Goal: Information Seeking & Learning: Learn about a topic

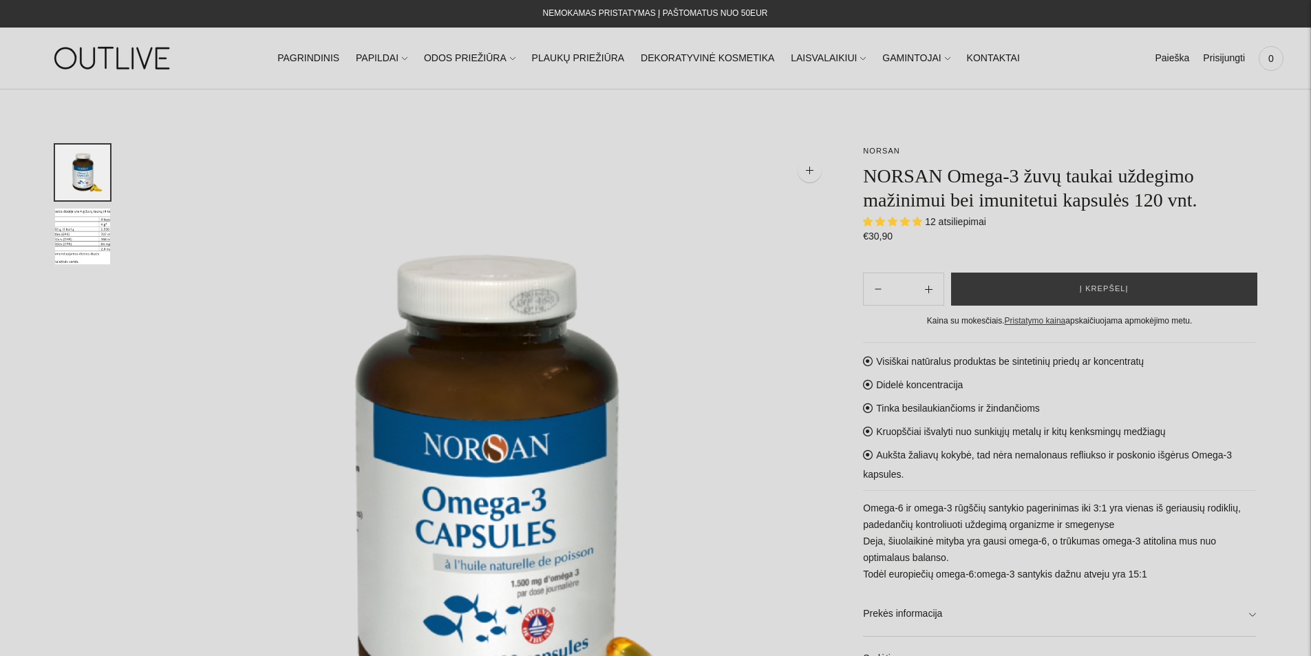
select select "**********"
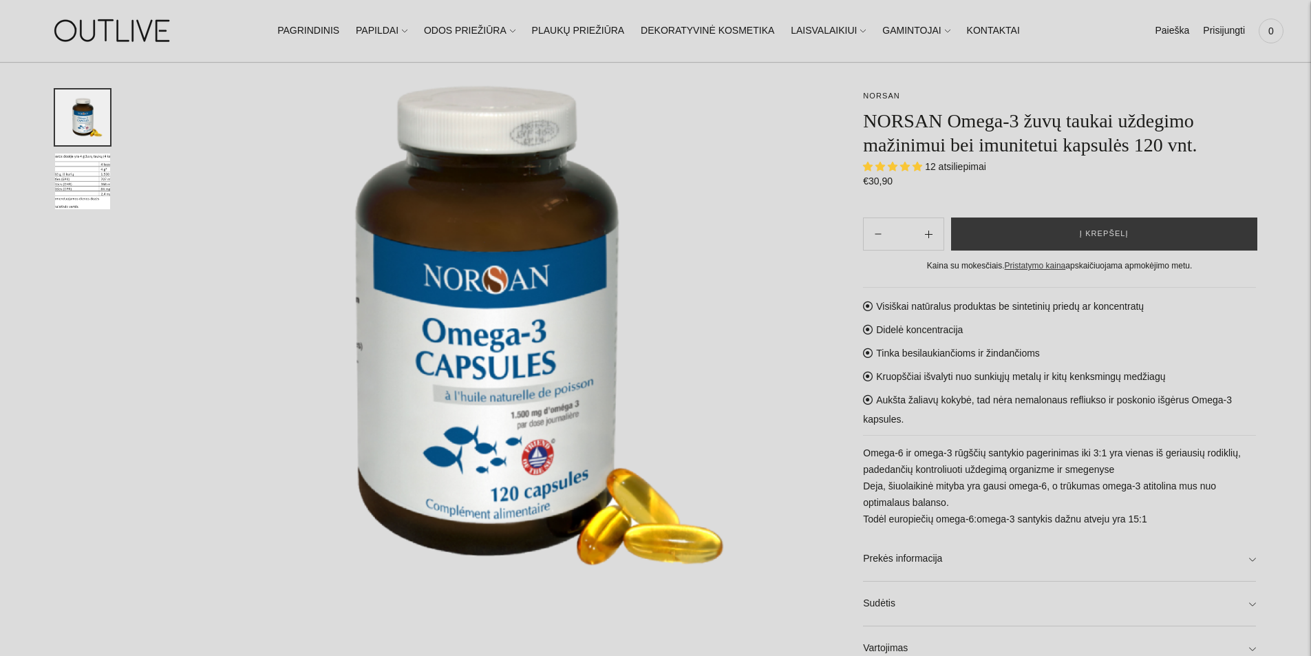
scroll to position [138, 0]
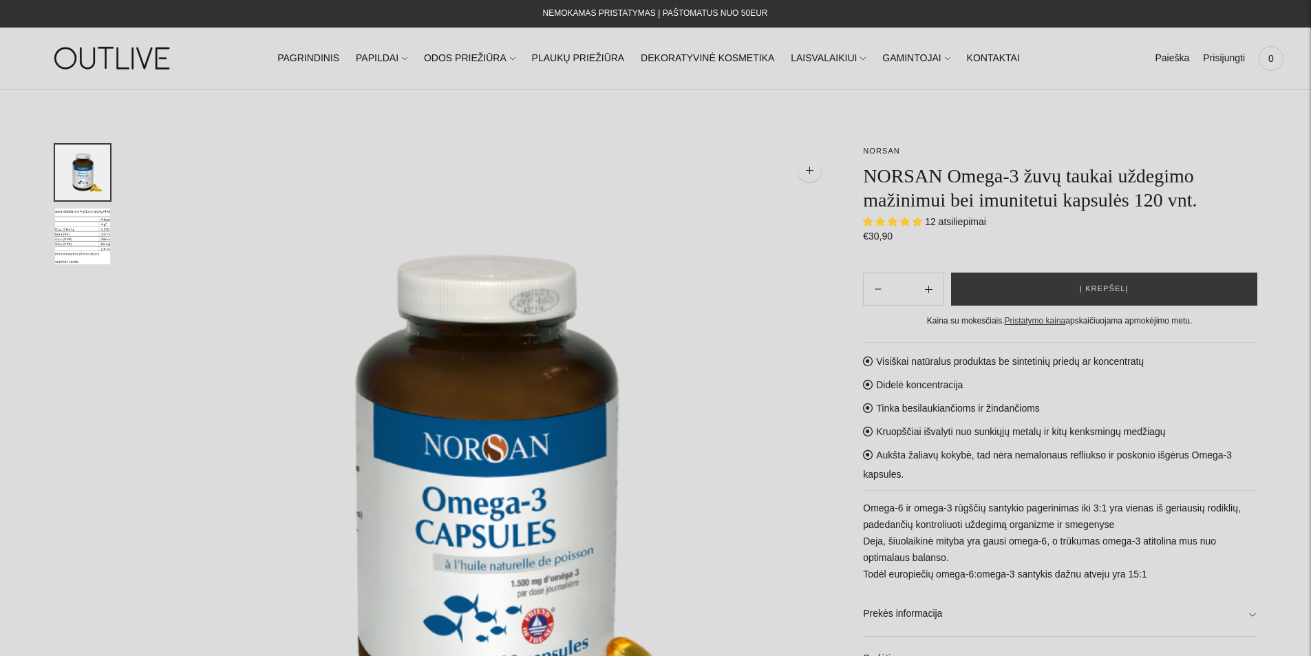
select select "**********"
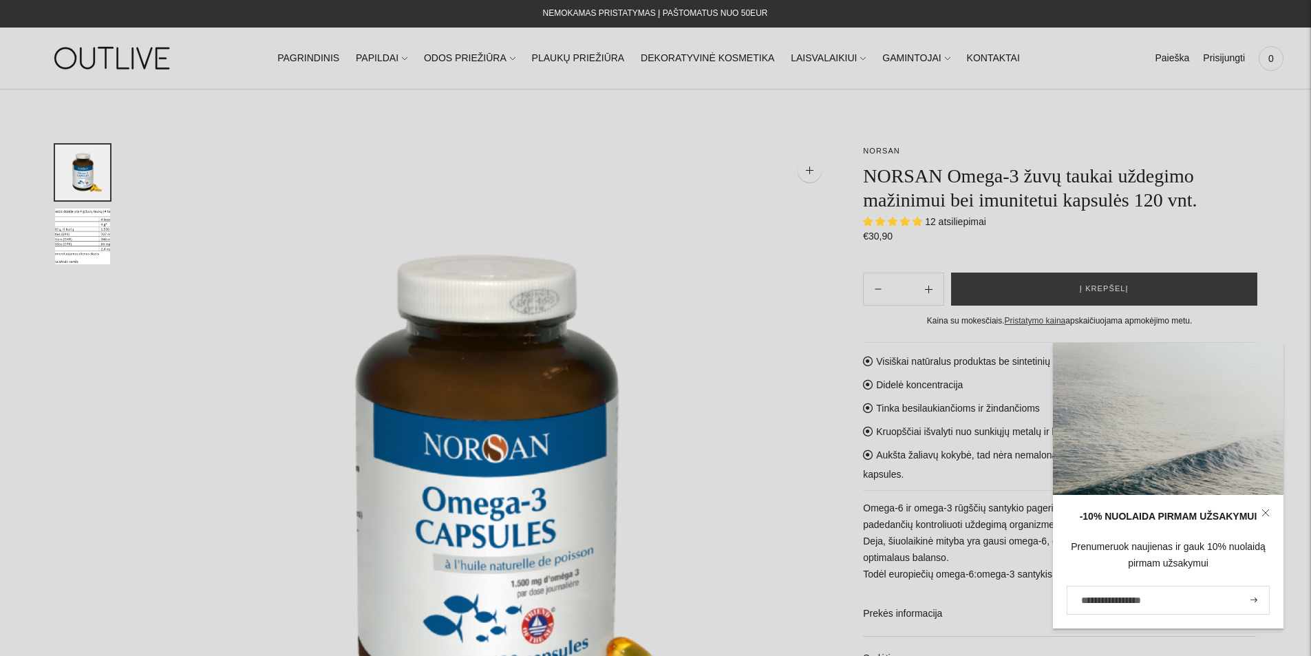
click at [127, 58] on img at bounding box center [114, 57] width 172 height 47
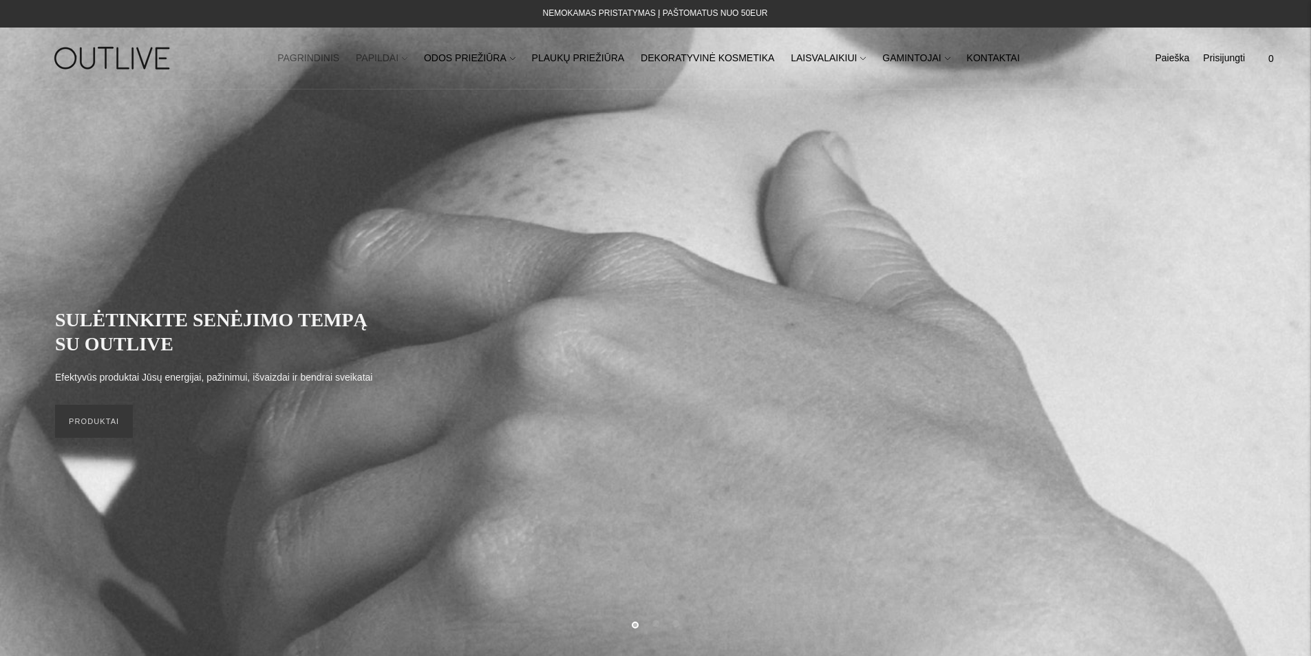
click at [398, 54] on link "PAPILDAI" at bounding box center [382, 58] width 52 height 30
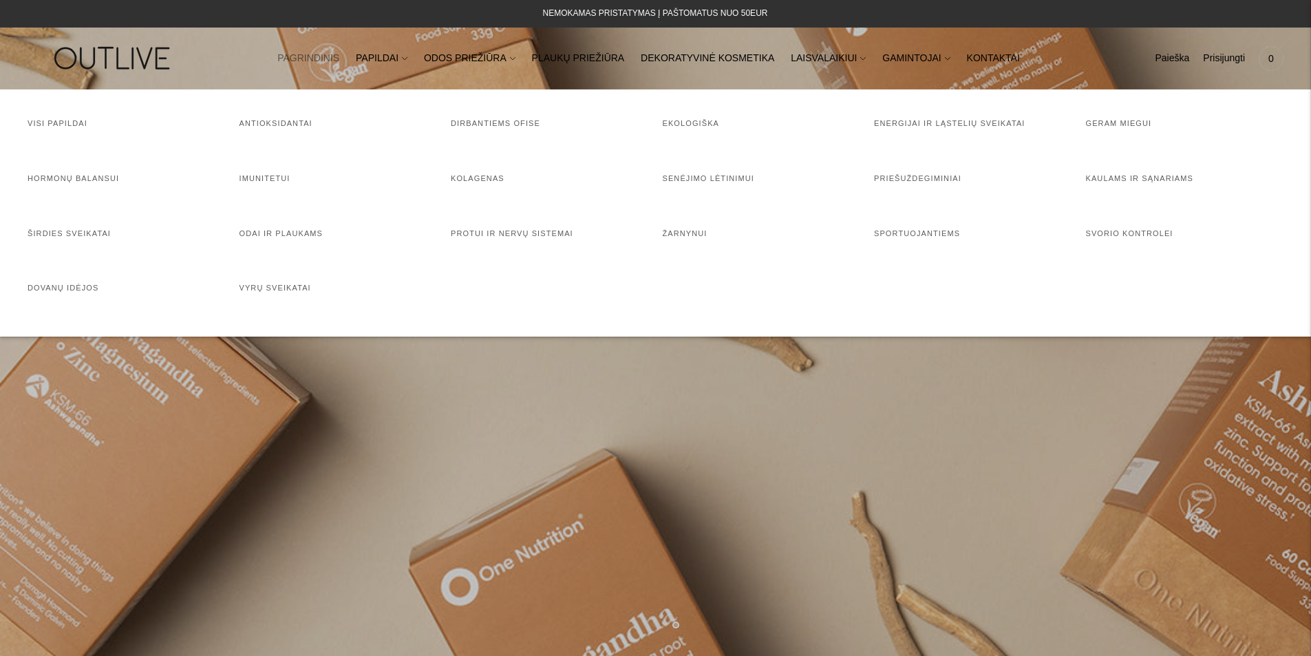
click at [1021, 75] on nav "PAGRINDINIS PAPILDAI Visi papildai Antioksidantai Dirbantiems ofise Ekologiška …" at bounding box center [655, 57] width 843 height 47
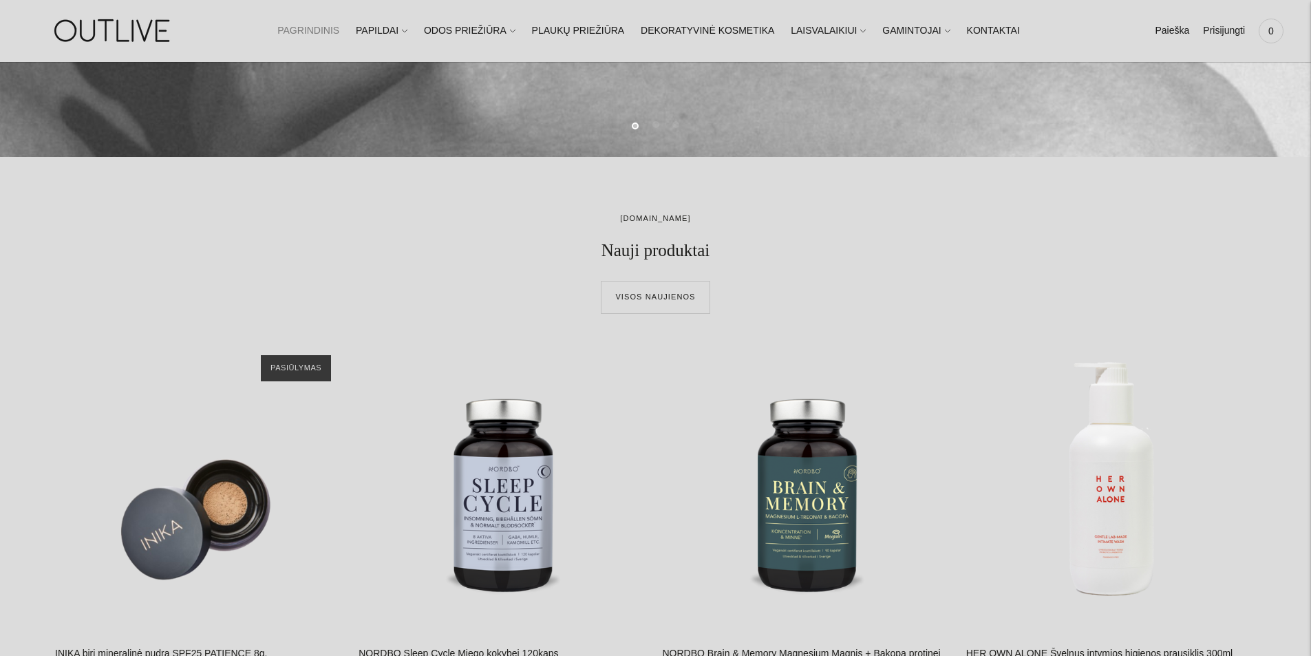
scroll to position [344, 0]
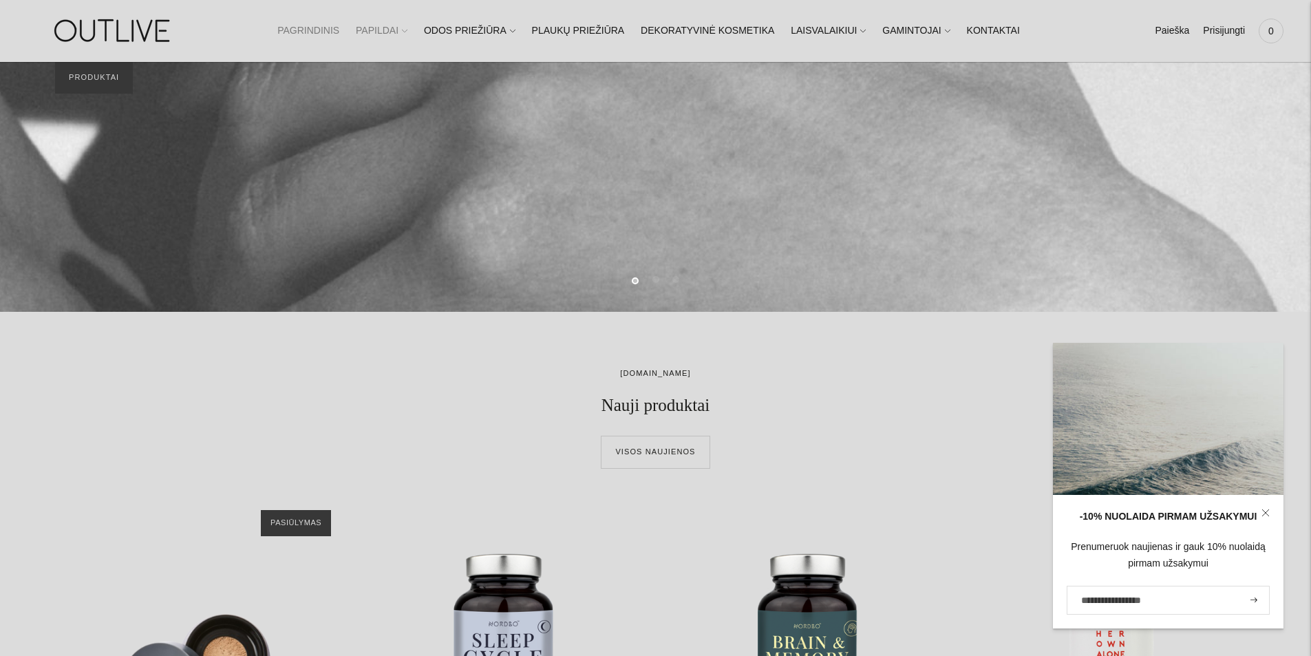
click at [388, 30] on link "PAPILDAI" at bounding box center [382, 31] width 52 height 30
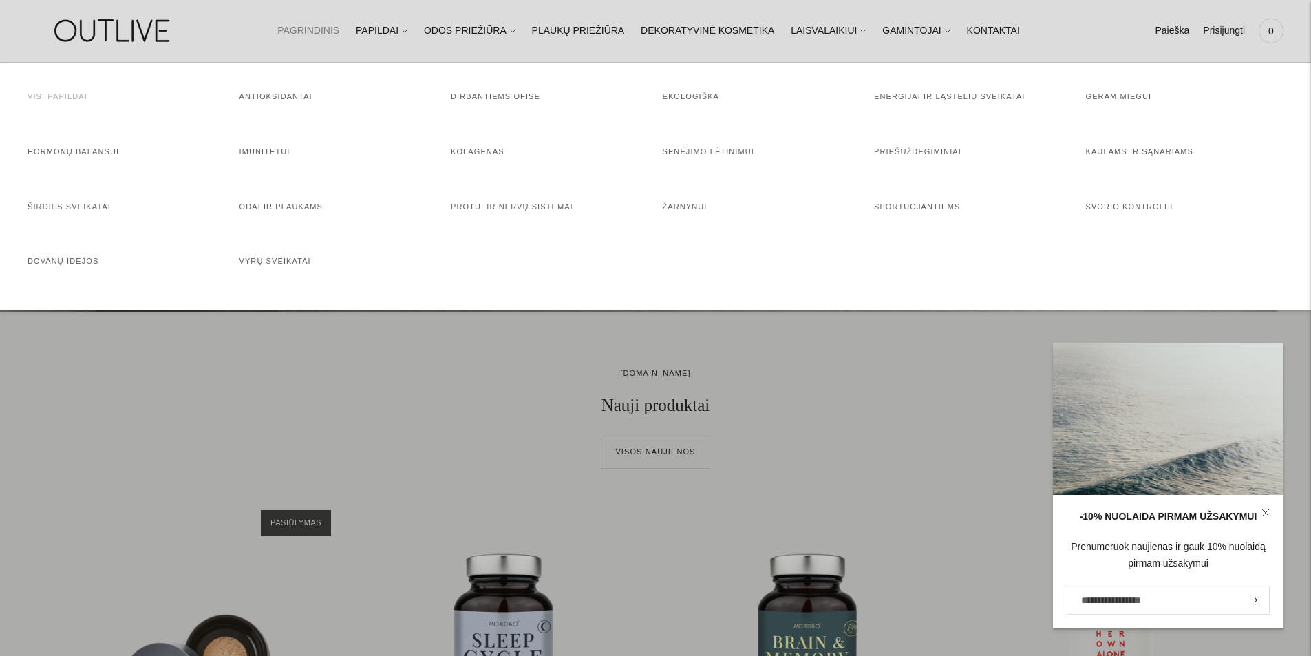
click at [56, 95] on link "Visi papildai" at bounding box center [58, 96] width 60 height 8
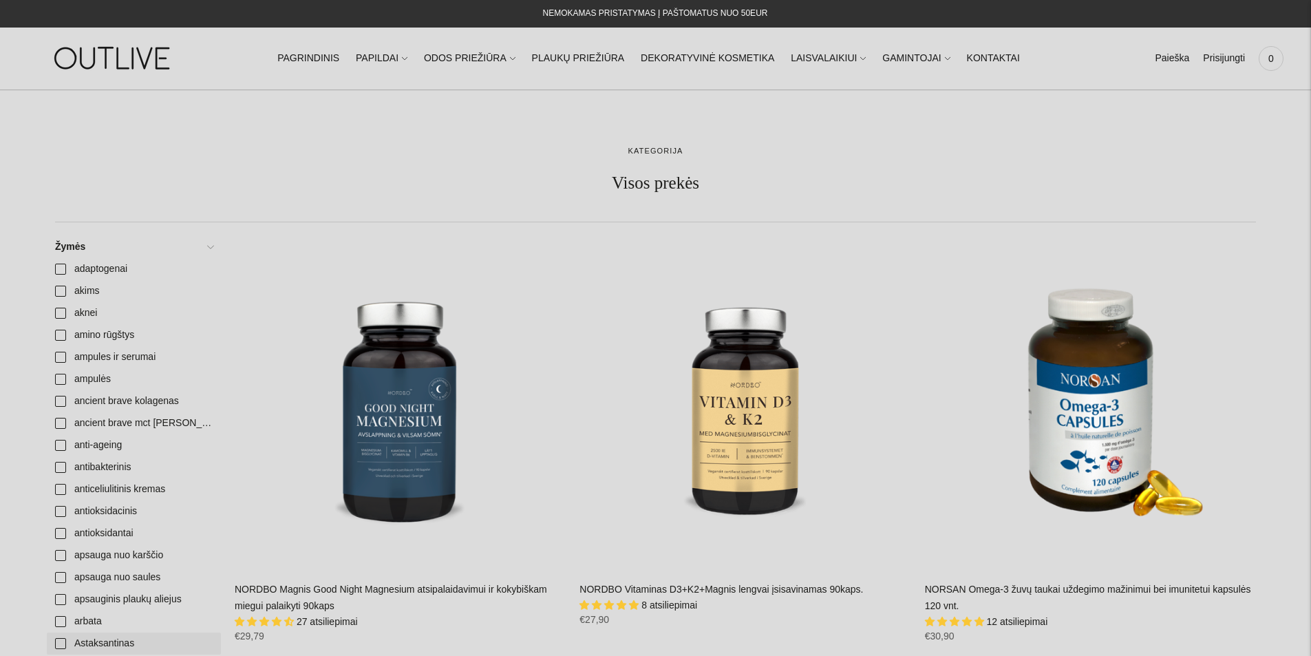
scroll to position [3624, 0]
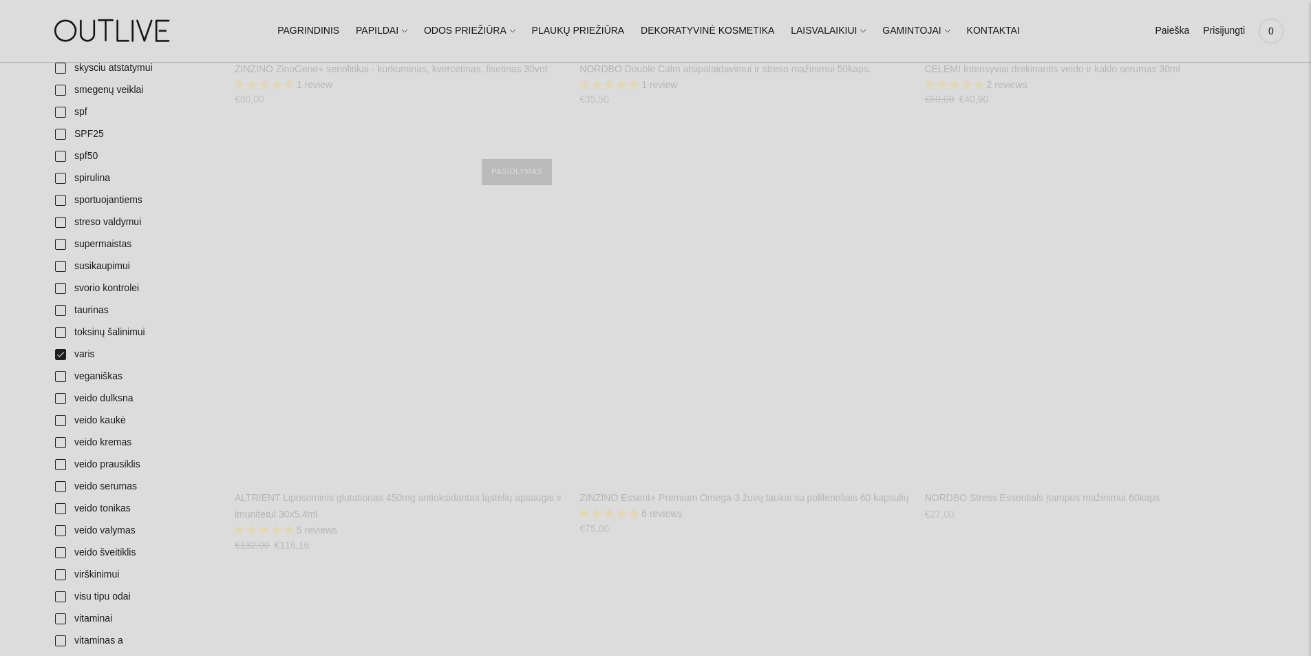
scroll to position [0, 0]
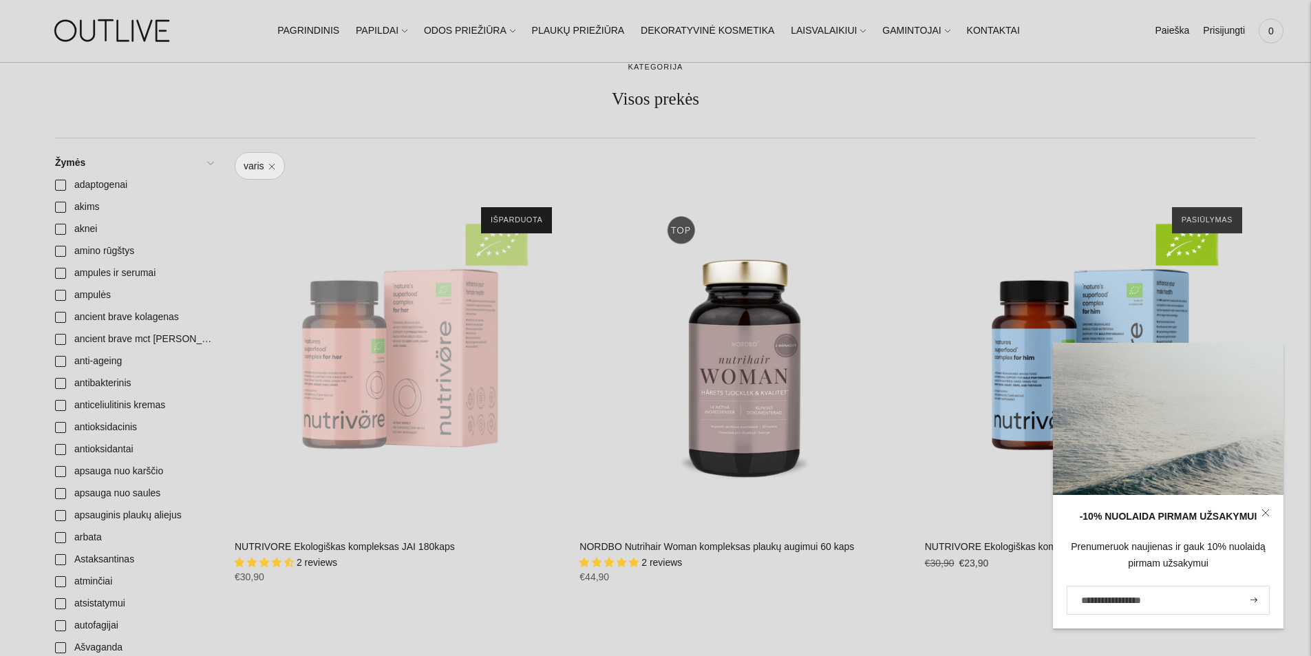
scroll to position [138, 0]
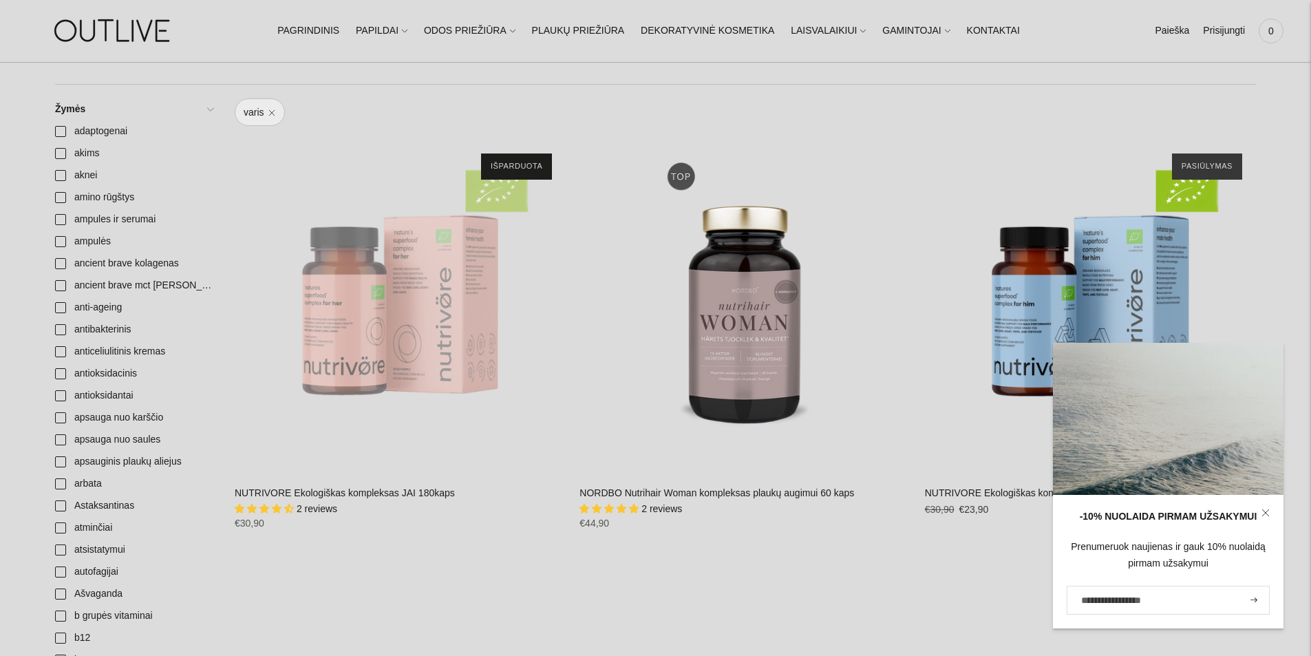
click at [1263, 513] on icon at bounding box center [1265, 513] width 8 height 8
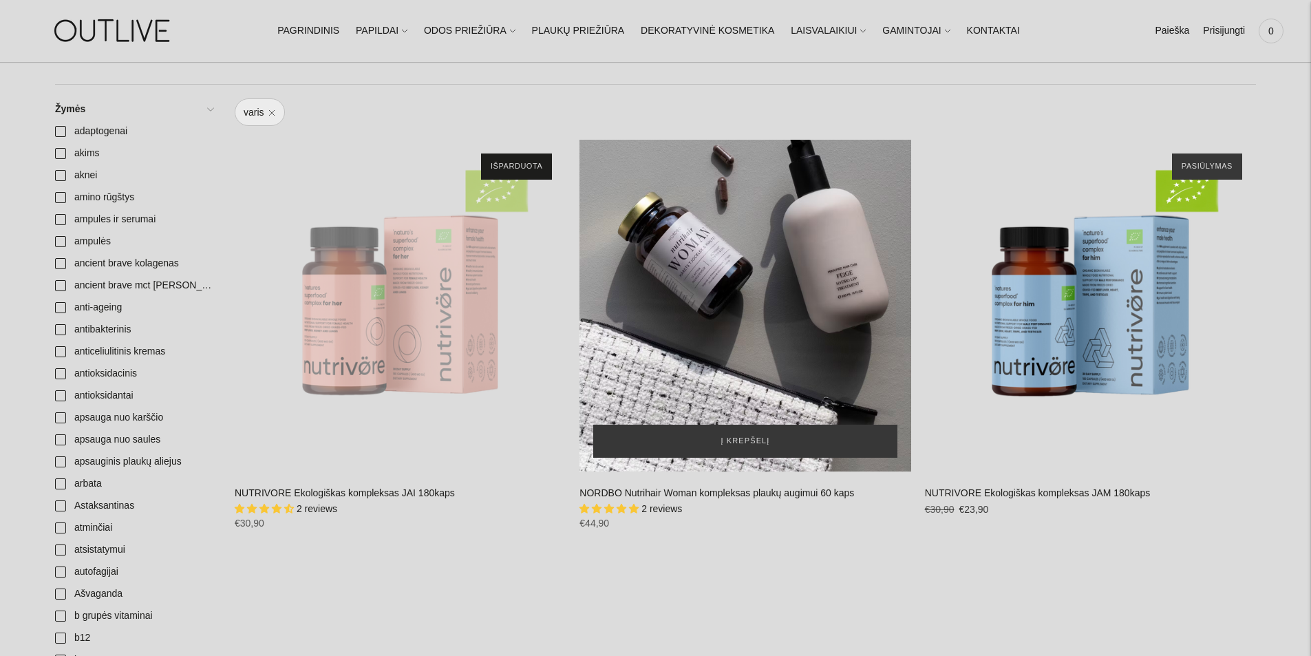
click at [721, 306] on div "NORDBO Nutrihair Woman kompleksas plaukų augimui 60 kaps\a" at bounding box center [744, 305] width 331 height 331
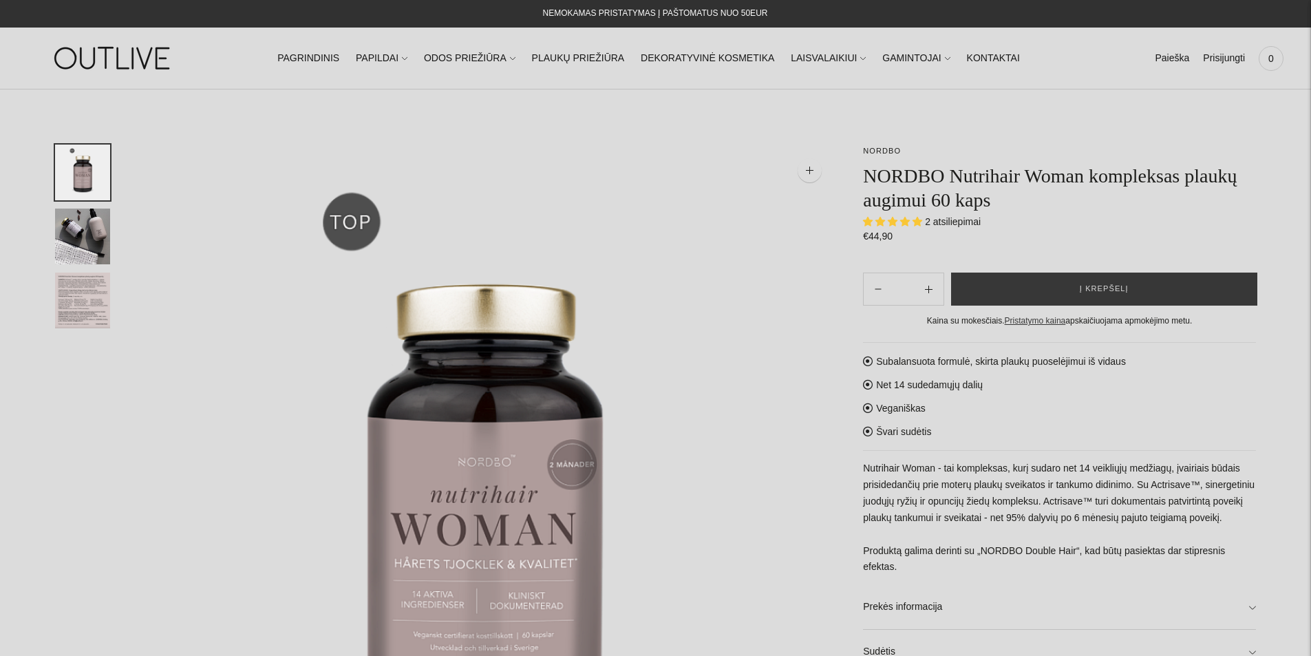
select select "**********"
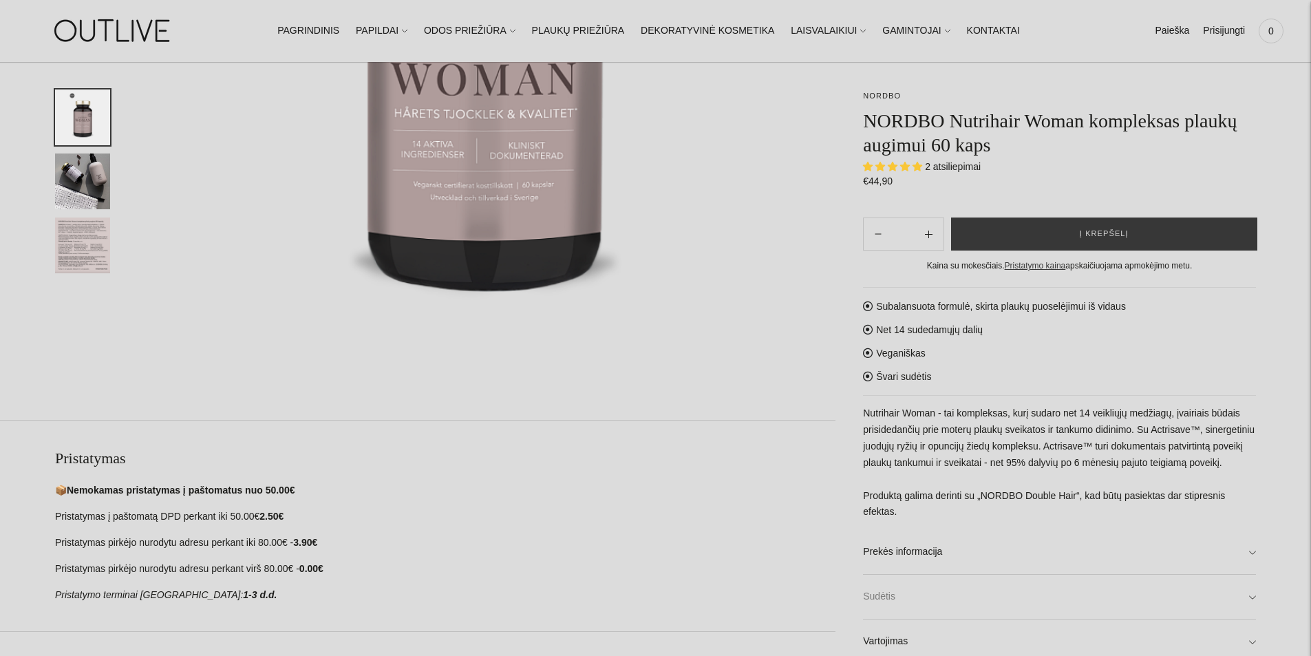
scroll to position [482, 0]
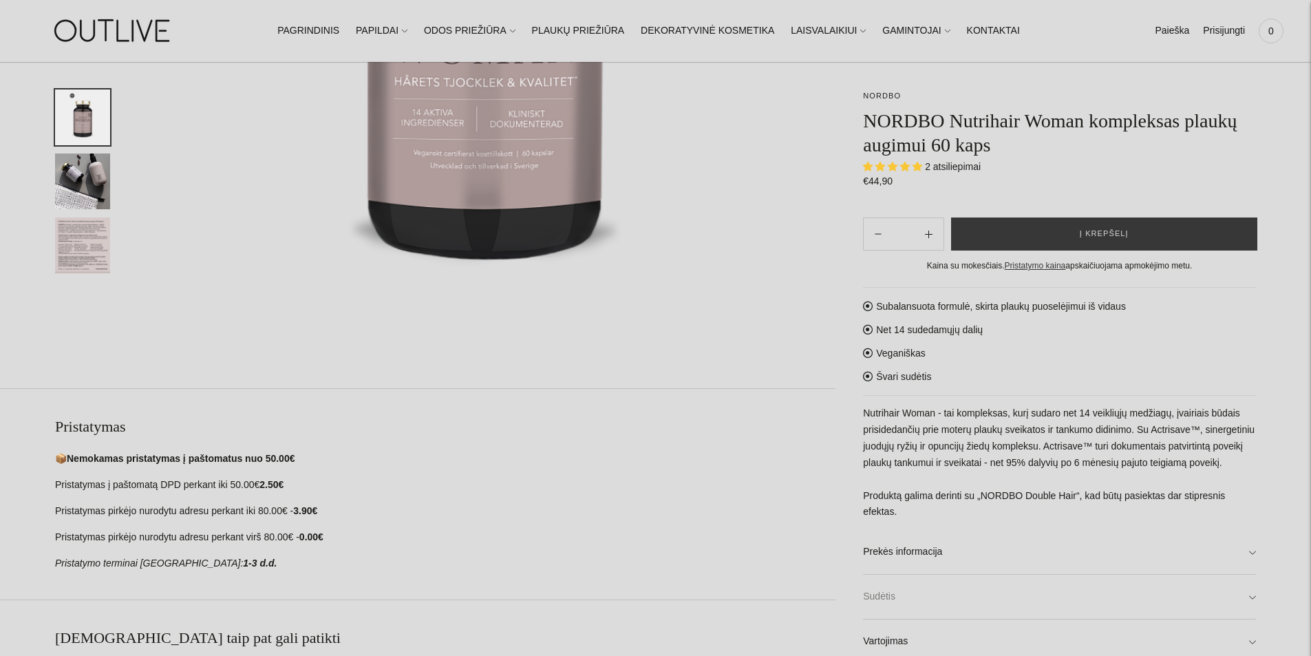
click at [1240, 595] on link "Sudėtis" at bounding box center [1059, 597] width 393 height 44
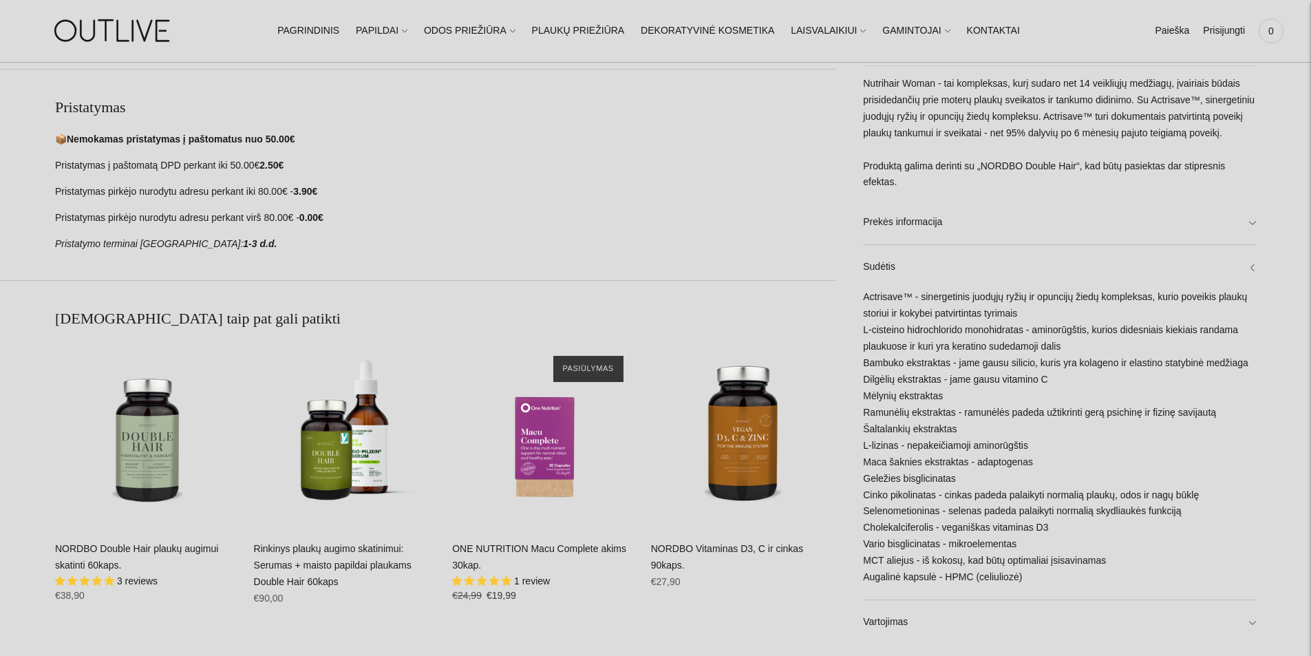
scroll to position [826, 0]
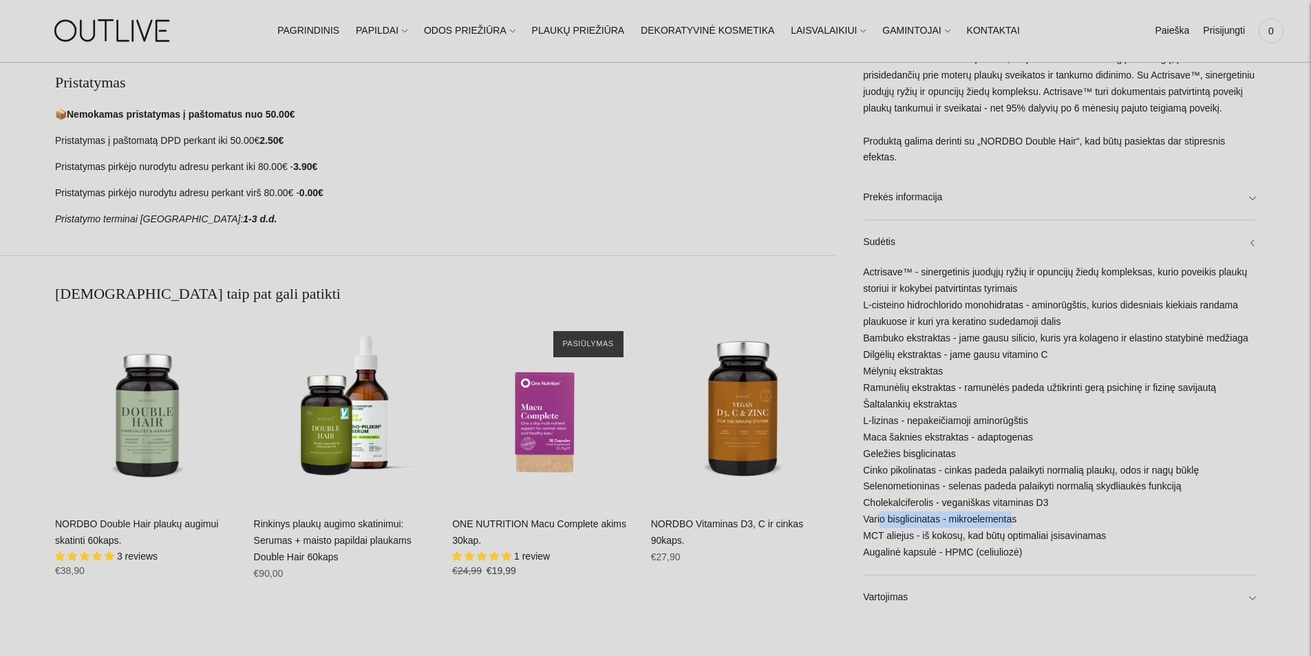
drag, startPoint x: 878, startPoint y: 517, endPoint x: 1010, endPoint y: 517, distance: 132.1
click at [1010, 517] on div "Actrisave™ - sinergetinis juodųjų ryžių ir opuncijų žiedų kompleksas, kurio pov…" at bounding box center [1059, 419] width 393 height 310
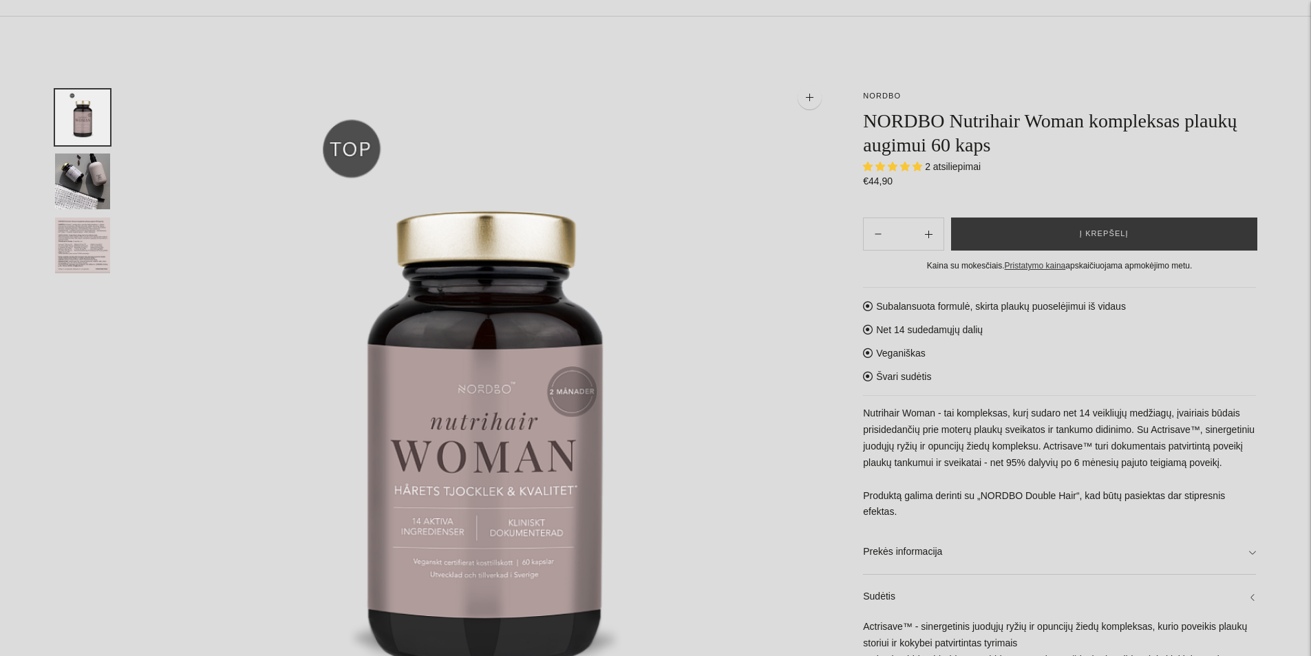
scroll to position [0, 0]
